Goal: Obtain resource: Obtain resource

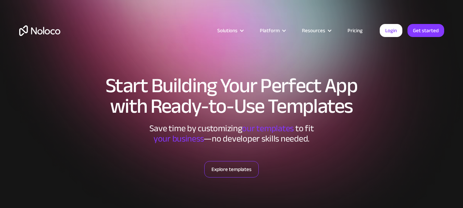
click at [237, 167] on link "Explore templates" at bounding box center [231, 169] width 54 height 16
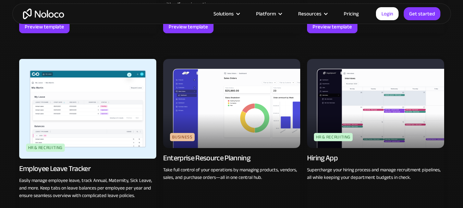
scroll to position [838, 0]
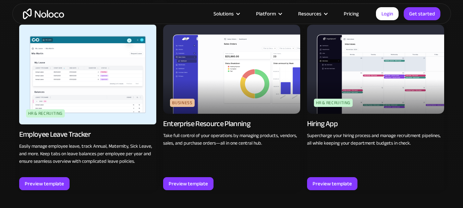
click at [234, 96] on img at bounding box center [231, 69] width 137 height 89
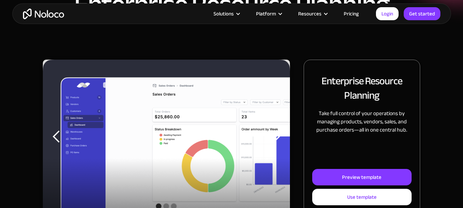
scroll to position [69, 0]
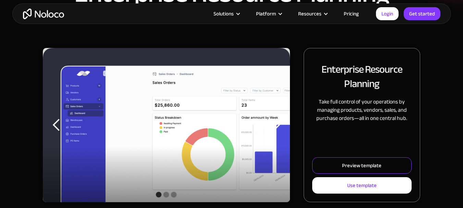
click at [354, 164] on div "Preview template" at bounding box center [361, 165] width 39 height 9
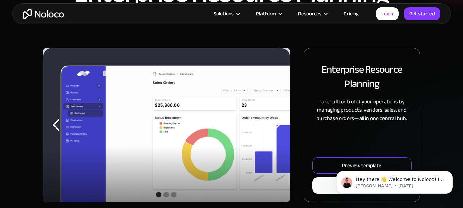
scroll to position [0, 0]
